Goal: Information Seeking & Learning: Learn about a topic

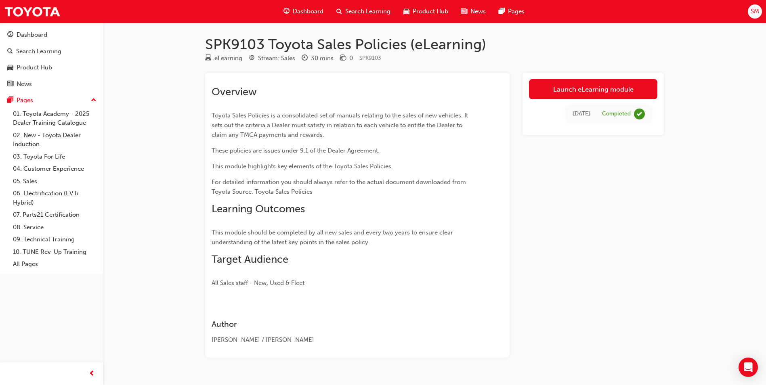
scroll to position [19, 0]
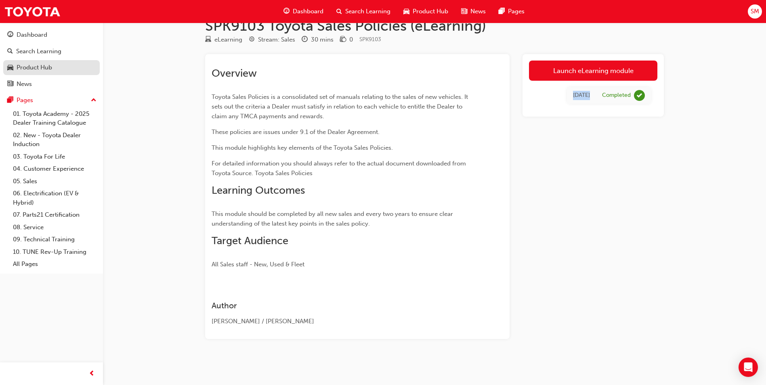
click at [45, 67] on div "Product Hub" at bounding box center [35, 67] width 36 height 9
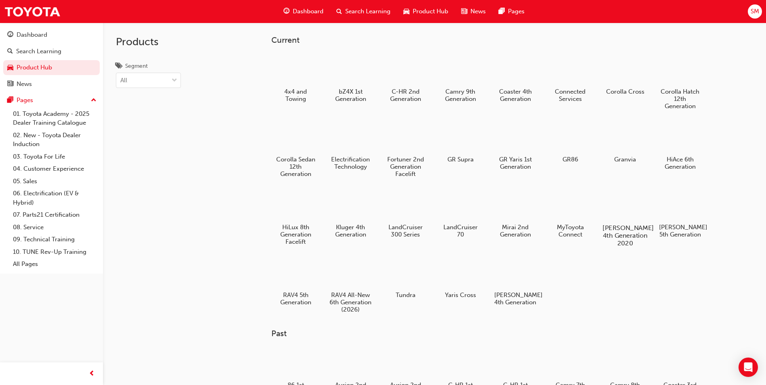
click at [614, 211] on div at bounding box center [625, 205] width 45 height 32
click at [677, 204] on div at bounding box center [680, 205] width 45 height 32
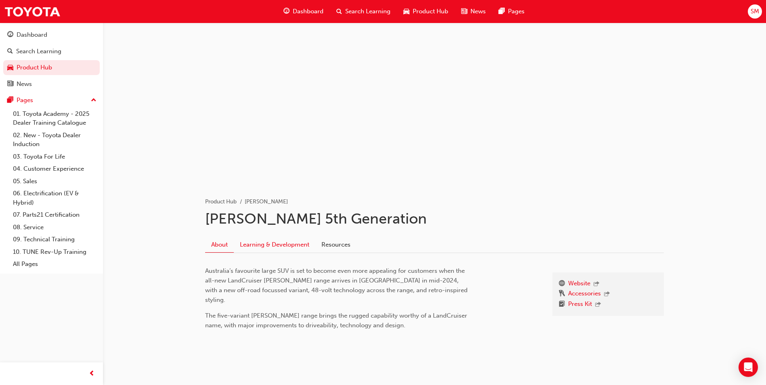
click at [291, 239] on link "Learning & Development" at bounding box center [275, 244] width 82 height 15
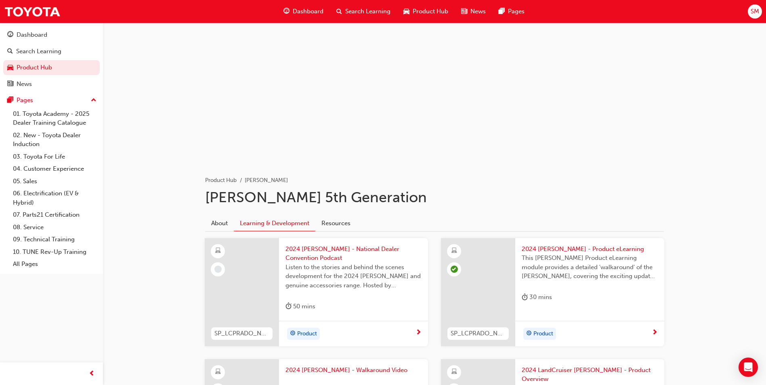
scroll to position [40, 0]
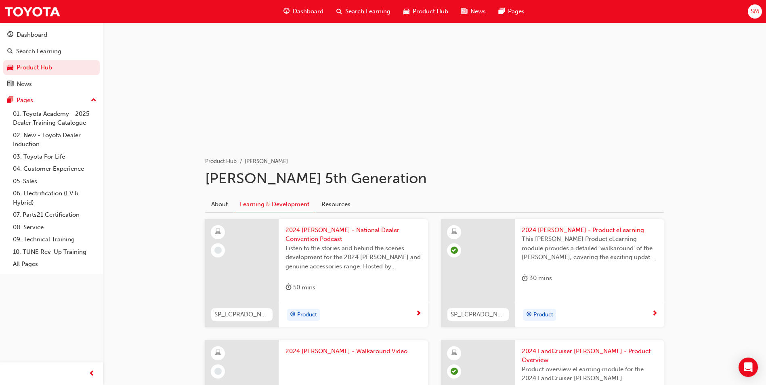
click at [414, 315] on div "Product" at bounding box center [351, 315] width 130 height 12
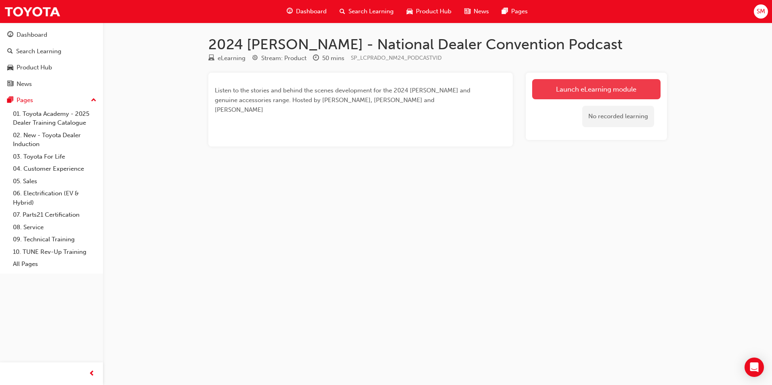
click at [571, 91] on link "Launch eLearning module" at bounding box center [596, 89] width 128 height 20
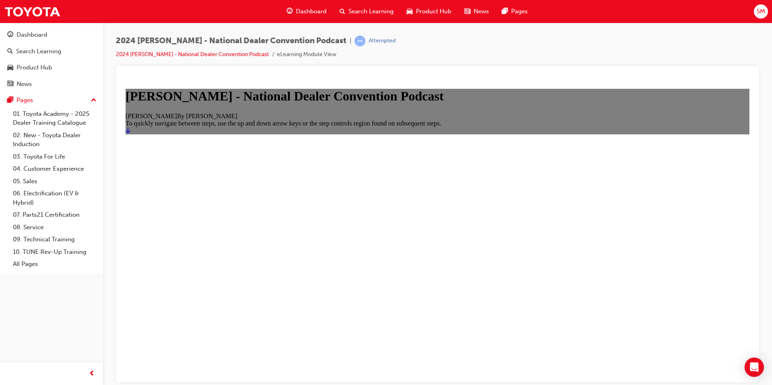
click at [130, 133] on icon "Start" at bounding box center [128, 130] width 5 height 6
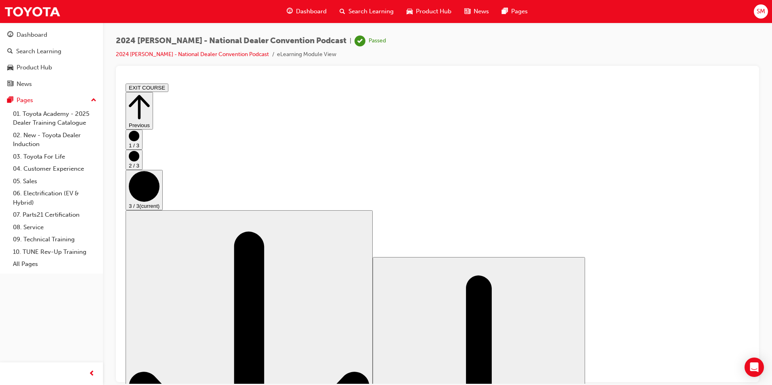
click at [168, 88] on button "EXIT COURSE" at bounding box center [147, 87] width 43 height 8
click at [168, 89] on button "EXIT COURSE" at bounding box center [147, 87] width 43 height 8
click at [168, 88] on button "EXIT COURSE" at bounding box center [147, 87] width 43 height 8
click at [61, 69] on div "Product Hub" at bounding box center [51, 68] width 88 height 10
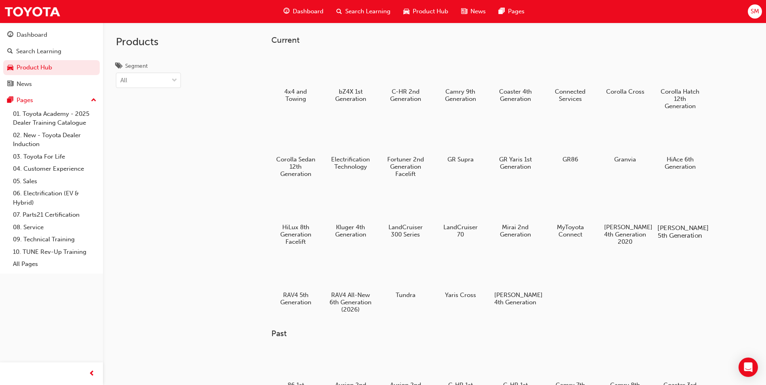
click at [676, 210] on div at bounding box center [680, 205] width 45 height 32
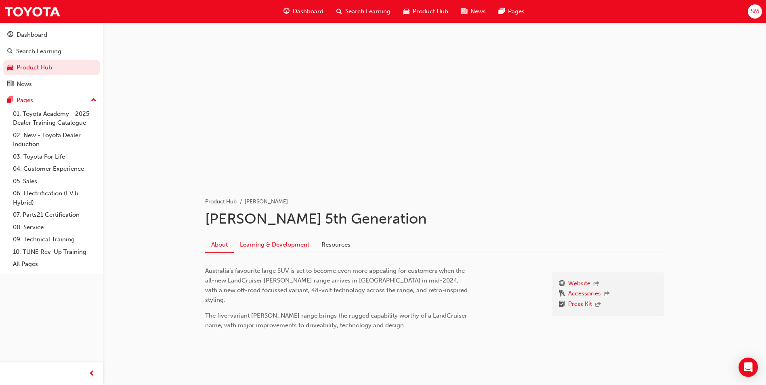
click at [259, 243] on link "Learning & Development" at bounding box center [275, 244] width 82 height 15
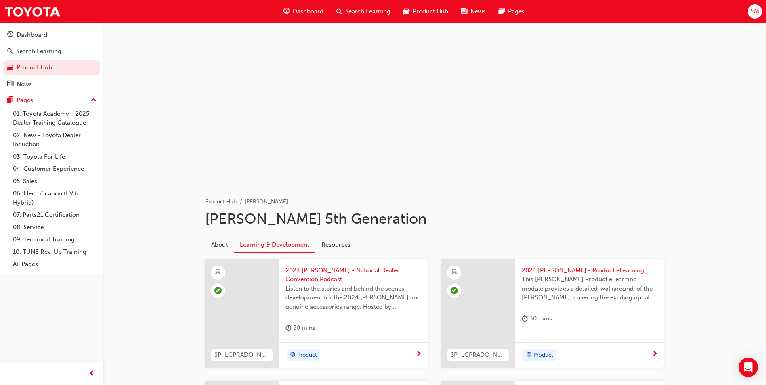
click at [382, 297] on span "Listen to the stories and behind the scenes development for the 2024 [PERSON_NA…" at bounding box center [354, 297] width 136 height 27
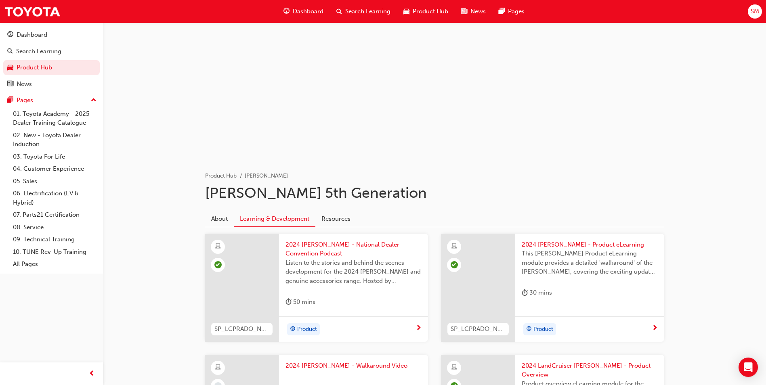
scroll to position [40, 0]
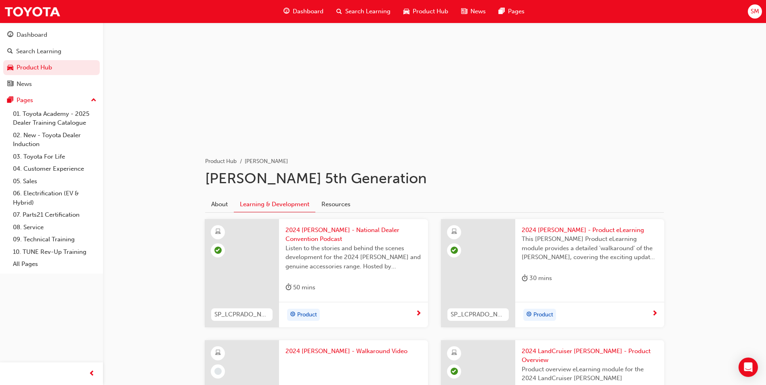
click at [631, 274] on div "30 mins" at bounding box center [590, 279] width 136 height 13
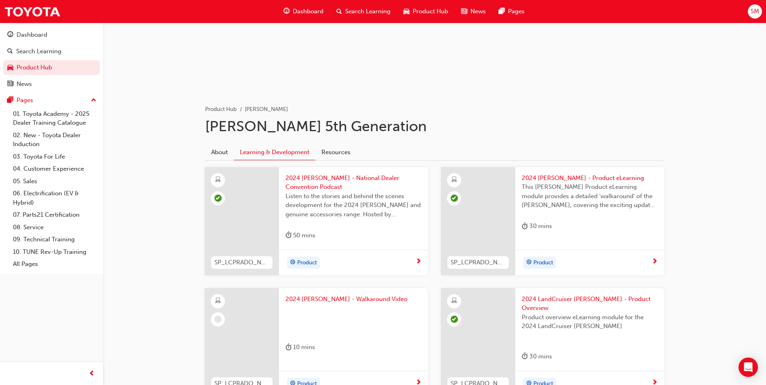
scroll to position [162, 0]
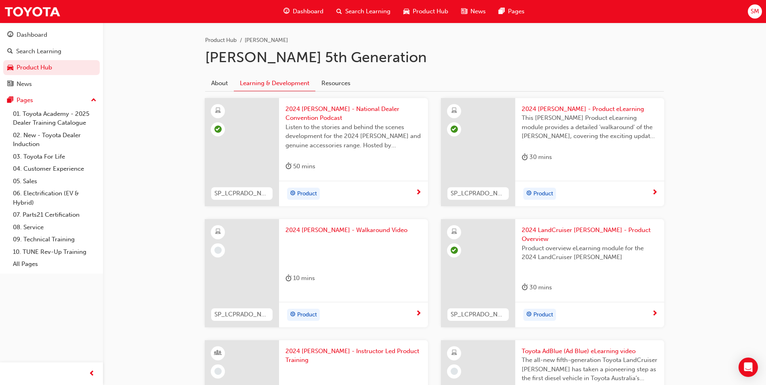
click at [363, 231] on span "2024 [PERSON_NAME] - Walkaround Video" at bounding box center [354, 230] width 136 height 9
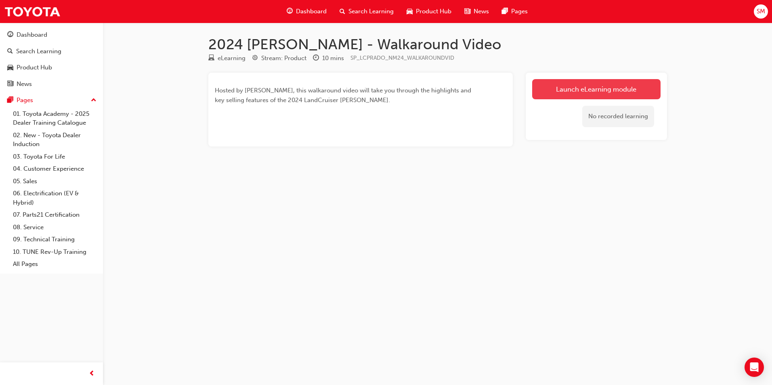
click at [550, 86] on link "Launch eLearning module" at bounding box center [596, 89] width 128 height 20
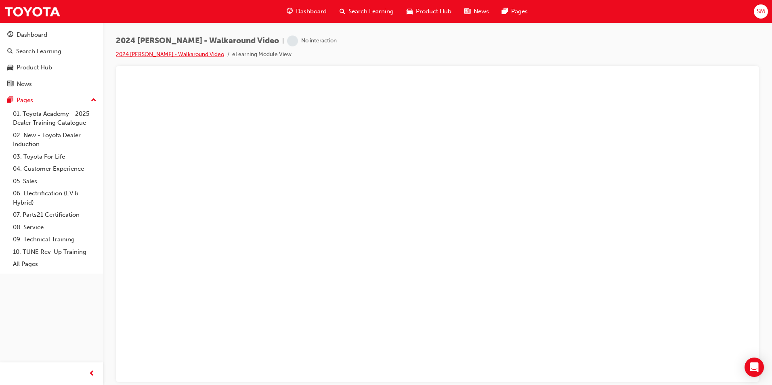
click at [146, 54] on link "2024 [PERSON_NAME] - Walkaround Video" at bounding box center [170, 54] width 108 height 7
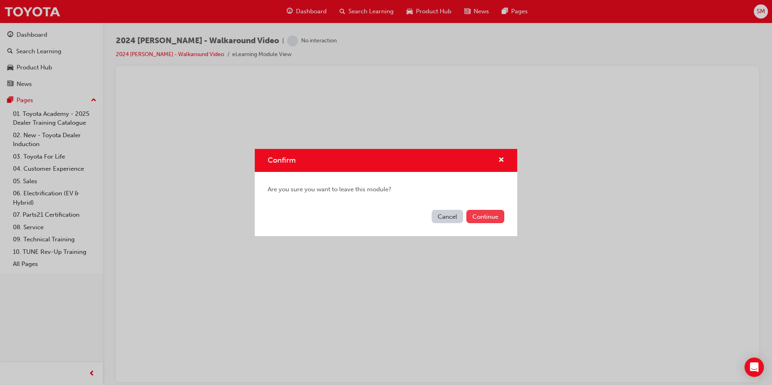
click at [476, 215] on button "Continue" at bounding box center [485, 216] width 38 height 13
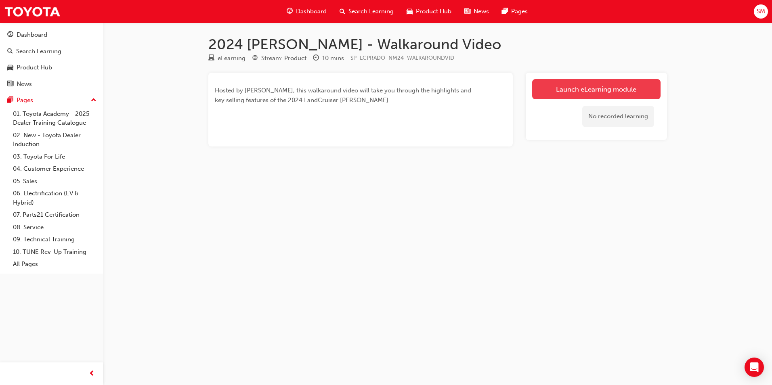
click at [600, 93] on link "Launch eLearning module" at bounding box center [596, 89] width 128 height 20
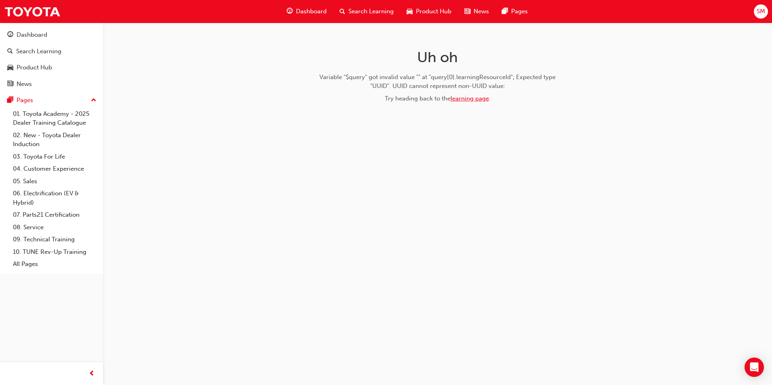
click at [473, 101] on link "learning page" at bounding box center [470, 98] width 38 height 7
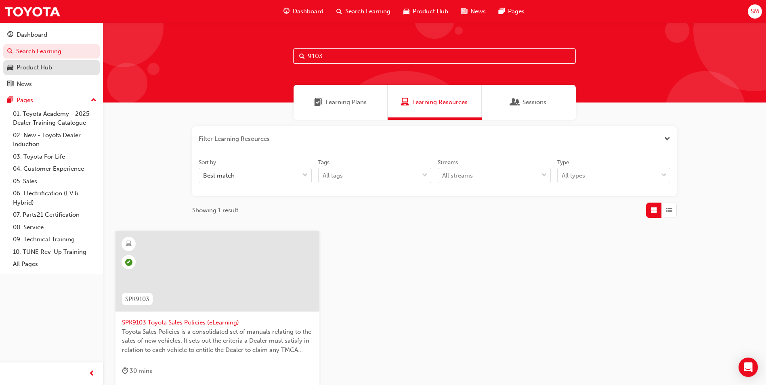
click at [52, 70] on div "Product Hub" at bounding box center [35, 67] width 36 height 9
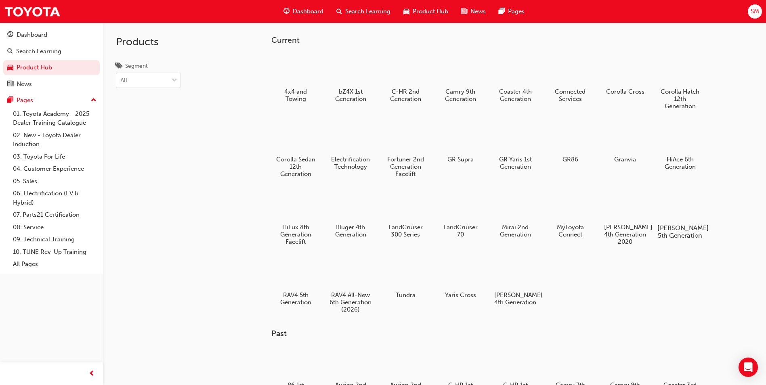
click at [670, 206] on div at bounding box center [680, 205] width 45 height 32
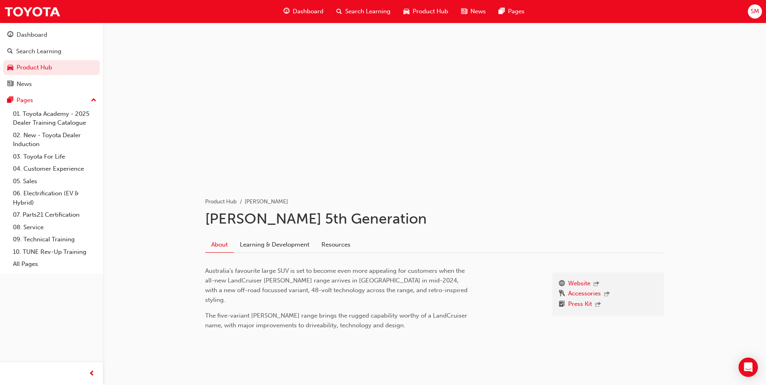
click at [288, 237] on div "About Learning & Development Resources" at bounding box center [434, 242] width 459 height 23
click at [290, 248] on link "Learning & Development" at bounding box center [275, 244] width 82 height 15
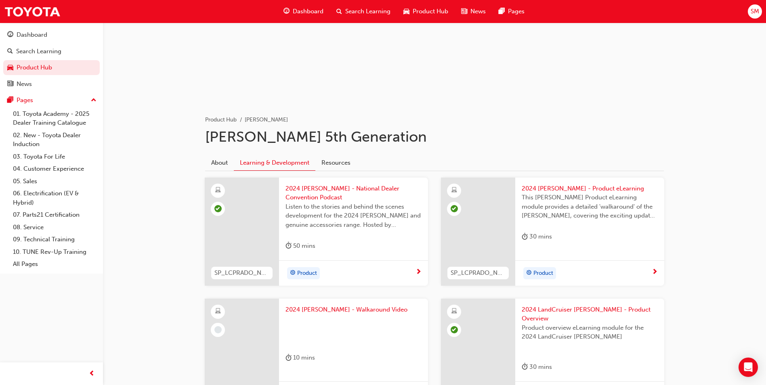
scroll to position [121, 0]
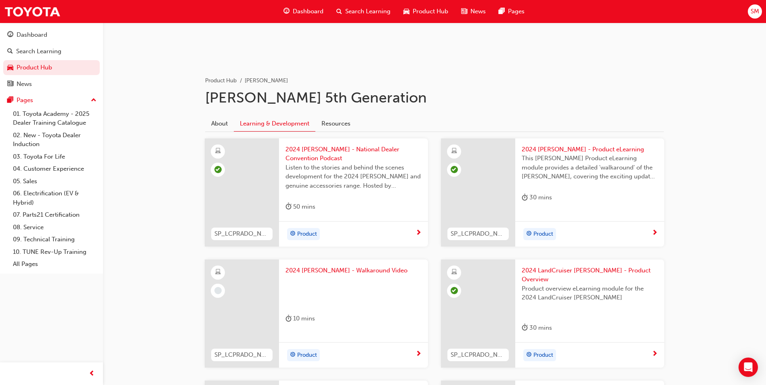
click at [375, 349] on div "Product" at bounding box center [351, 355] width 130 height 12
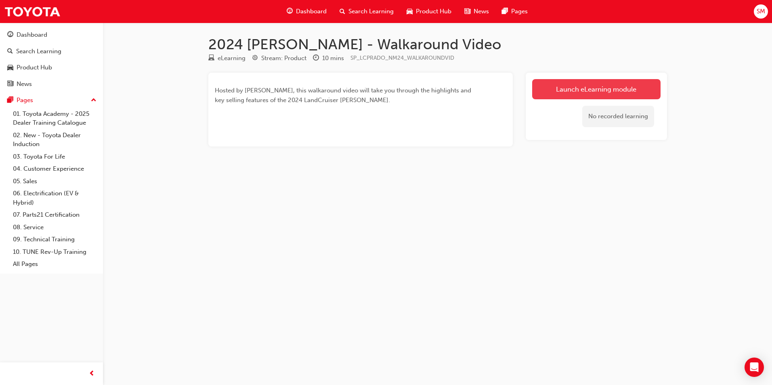
click at [553, 97] on link "Launch eLearning module" at bounding box center [596, 89] width 128 height 20
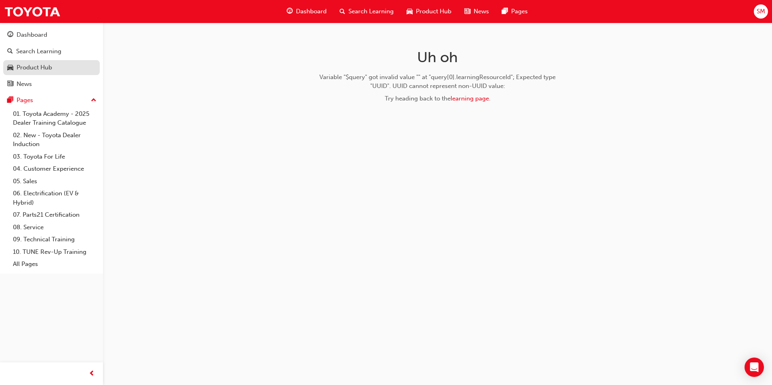
click at [65, 66] on div "Product Hub" at bounding box center [51, 68] width 88 height 10
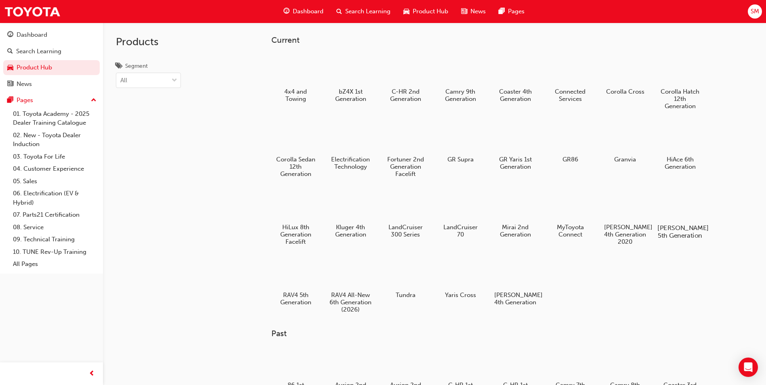
click at [678, 211] on div at bounding box center [680, 205] width 45 height 32
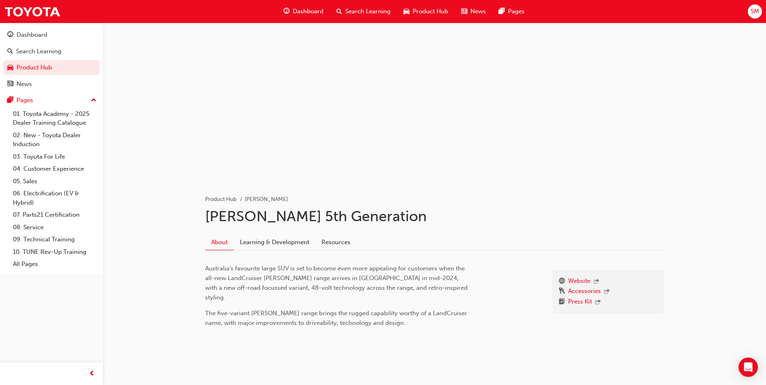
scroll to position [3, 0]
click at [275, 246] on link "Learning & Development" at bounding box center [275, 241] width 82 height 15
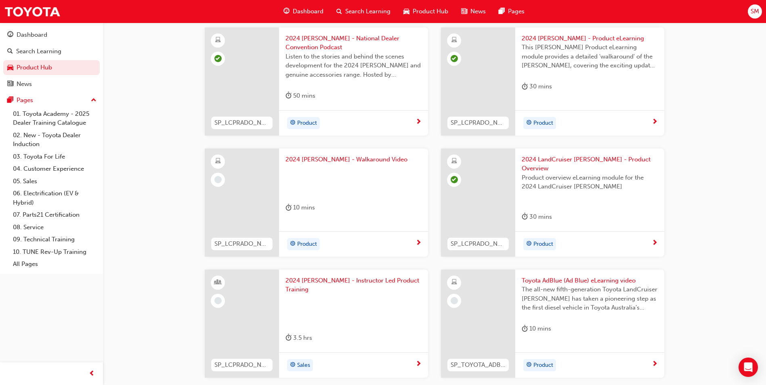
scroll to position [245, 0]
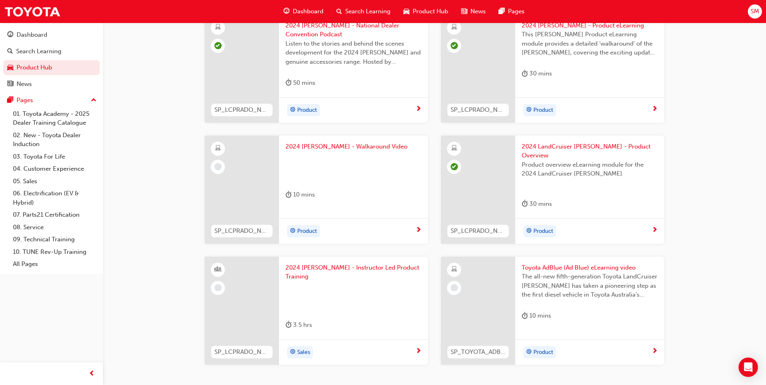
click at [594, 272] on span "The all-new fifth-generation Toyota LandCruiser [PERSON_NAME] has taken a pione…" at bounding box center [590, 285] width 136 height 27
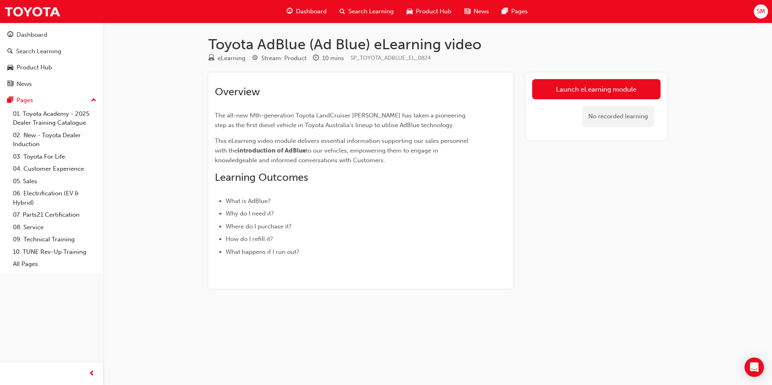
click at [576, 71] on div "Toyota AdBlue (Ad Blue) eLearning video eLearning Stream: Product 10 mins SP_TO…" at bounding box center [437, 175] width 485 height 279
click at [578, 81] on link "Launch eLearning module" at bounding box center [596, 89] width 128 height 20
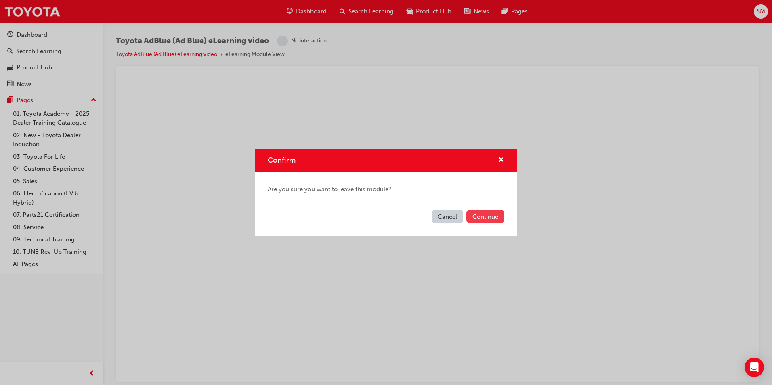
click at [485, 214] on button "Continue" at bounding box center [485, 216] width 38 height 13
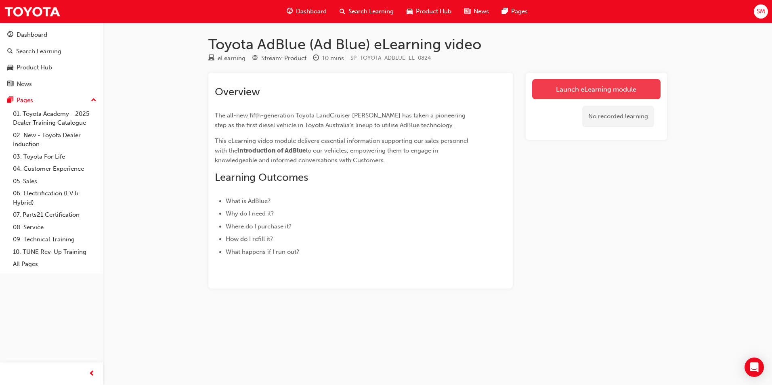
click at [584, 92] on link "Launch eLearning module" at bounding box center [596, 89] width 128 height 20
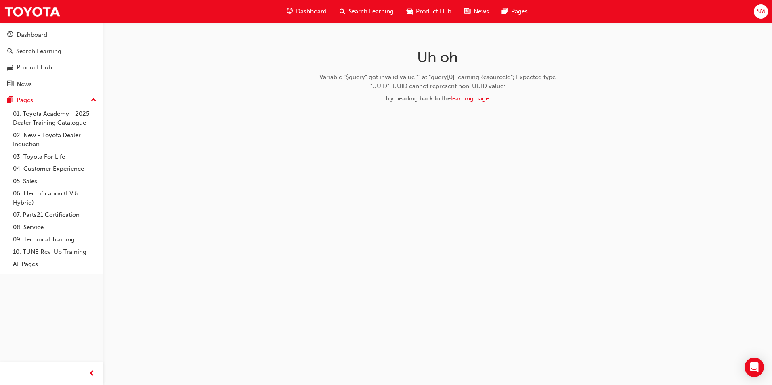
click at [458, 98] on link "learning page" at bounding box center [470, 98] width 38 height 7
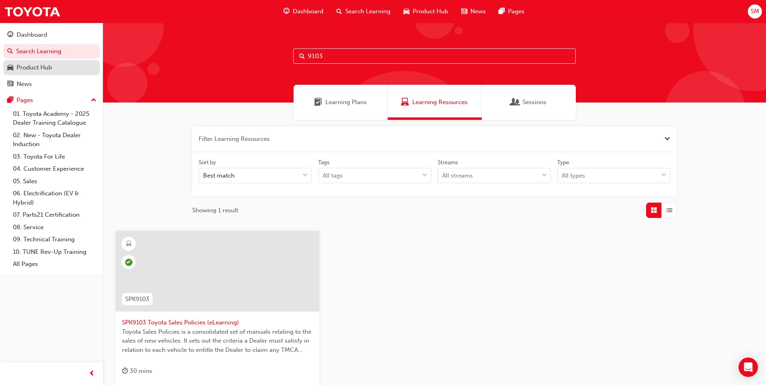
click at [43, 71] on div "Product Hub" at bounding box center [35, 67] width 36 height 9
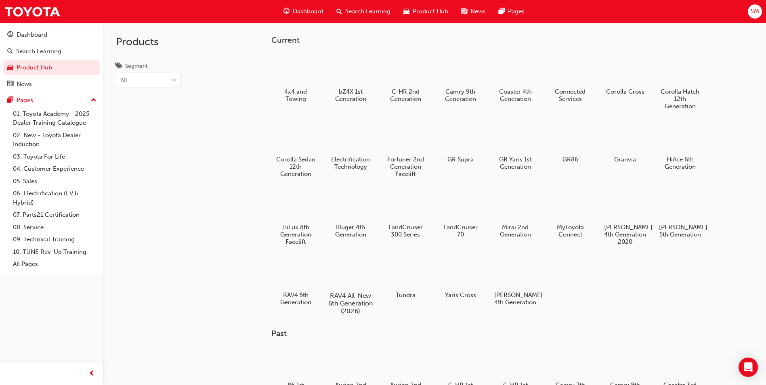
click at [371, 281] on div at bounding box center [350, 272] width 45 height 32
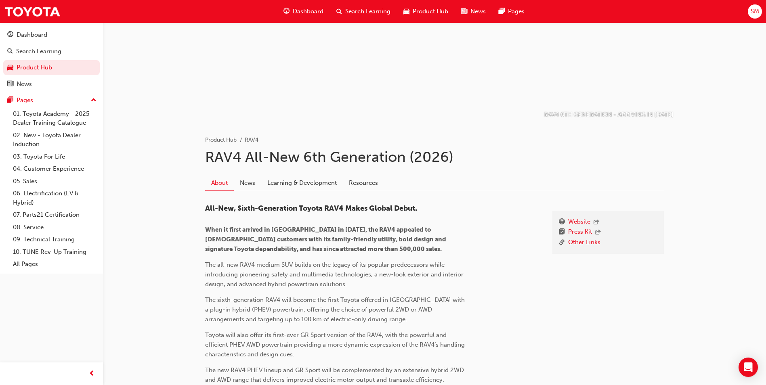
scroll to position [81, 0]
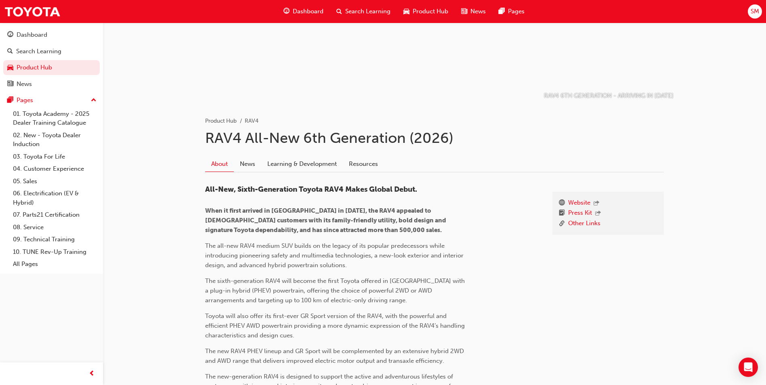
click at [308, 154] on div "About News Learning & Development Resources" at bounding box center [434, 161] width 459 height 23
click at [310, 160] on link "Learning & Development" at bounding box center [302, 163] width 82 height 15
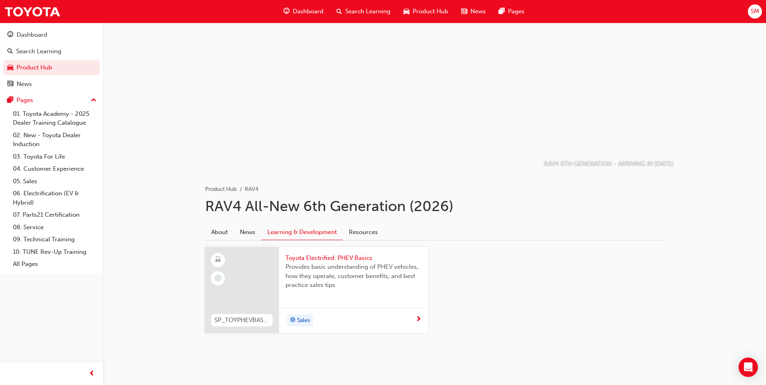
scroll to position [19, 0]
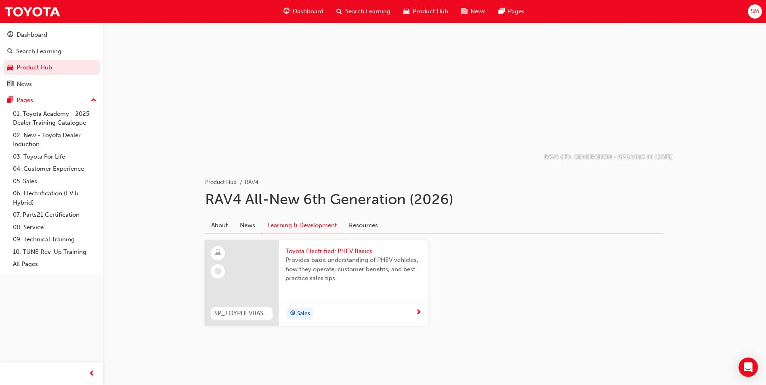
click at [361, 253] on span "Toyota Electrified: PHEV Basics" at bounding box center [354, 251] width 136 height 9
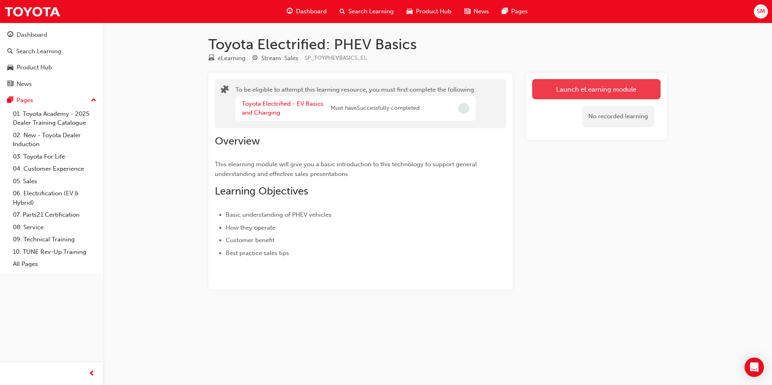
click at [627, 90] on button "Launch eLearning module" at bounding box center [596, 89] width 128 height 20
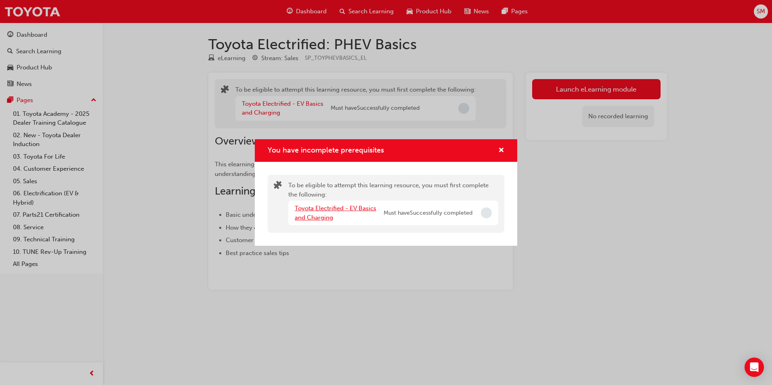
click at [354, 208] on link "Toyota Electrified - EV Basics and Charging" at bounding box center [336, 213] width 82 height 17
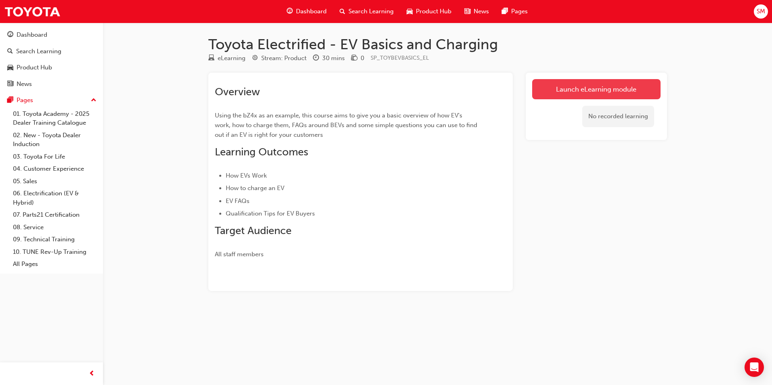
click at [550, 89] on link "Launch eLearning module" at bounding box center [596, 89] width 128 height 20
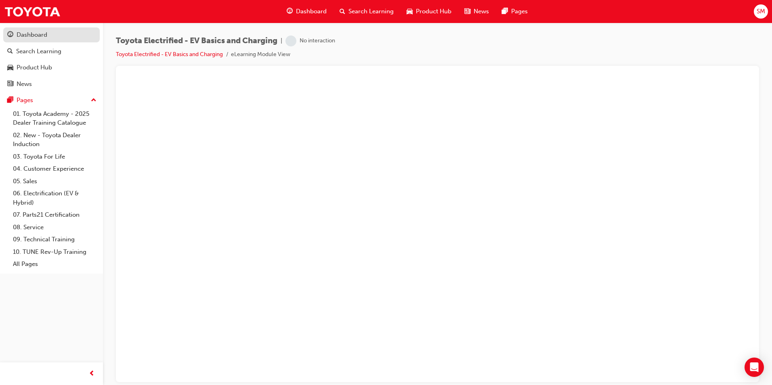
click at [44, 38] on div "Dashboard" at bounding box center [32, 34] width 31 height 9
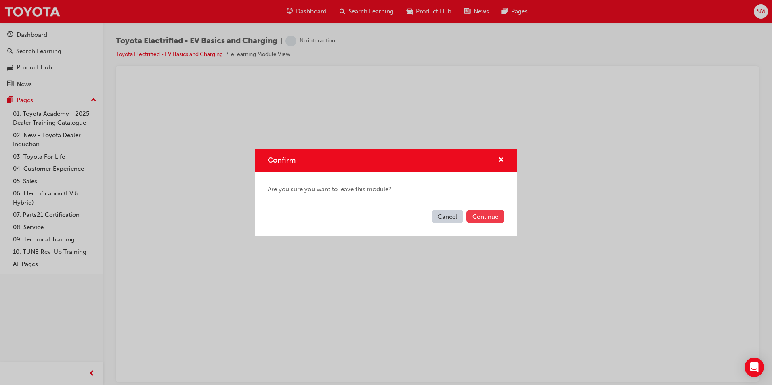
click at [482, 216] on button "Continue" at bounding box center [485, 216] width 38 height 13
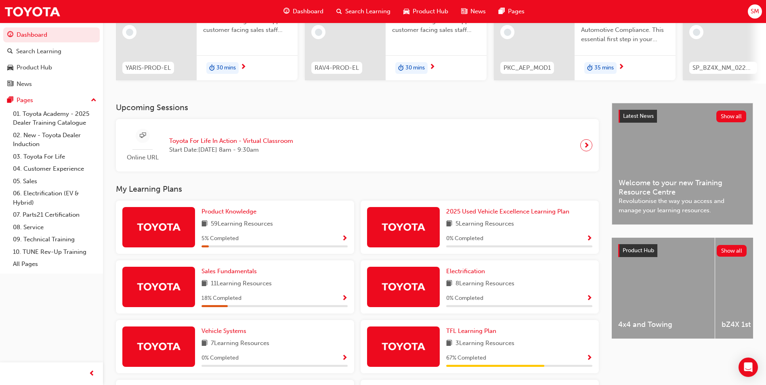
scroll to position [121, 0]
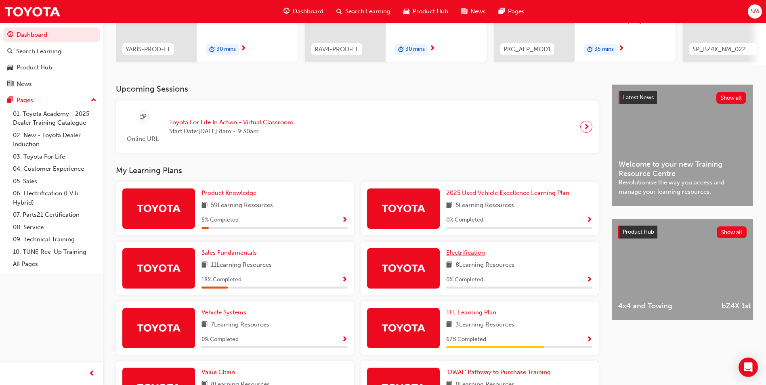
click at [464, 256] on span "Electrification" at bounding box center [465, 252] width 39 height 7
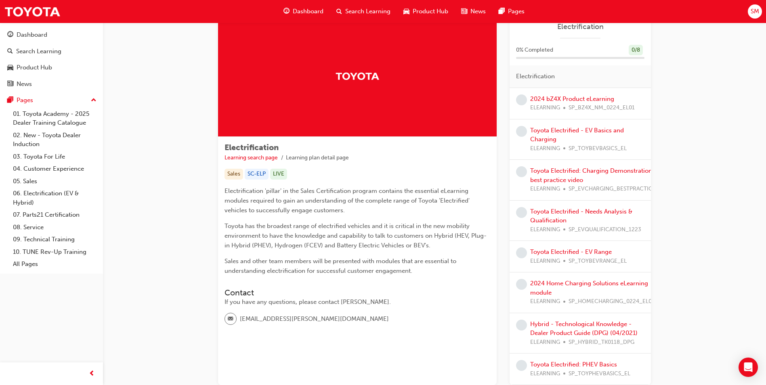
scroll to position [40, 0]
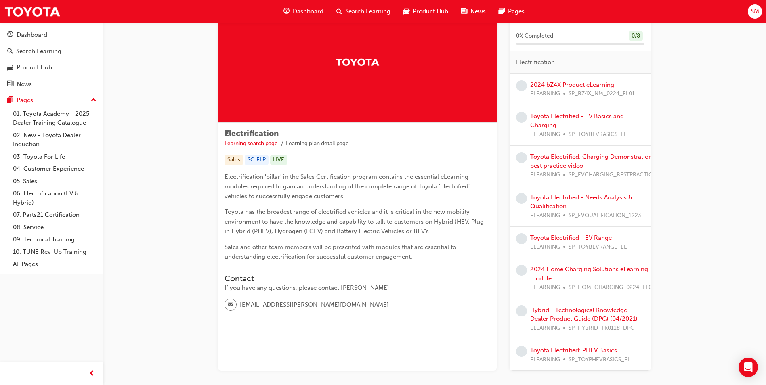
click at [551, 113] on link "Toyota Electrified - EV Basics and Charging" at bounding box center [577, 121] width 94 height 17
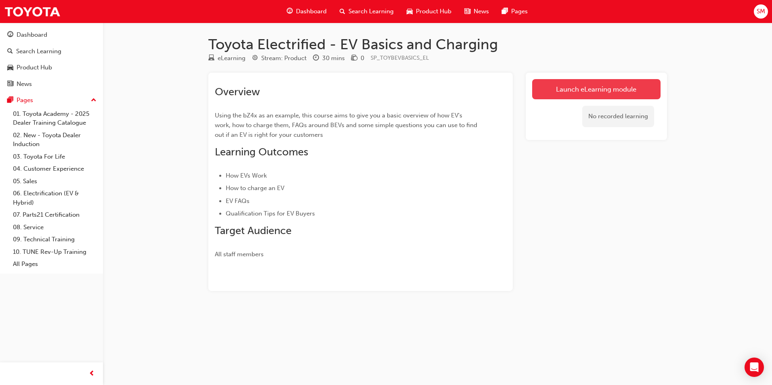
click at [564, 91] on link "Launch eLearning module" at bounding box center [596, 89] width 128 height 20
